Goal: Task Accomplishment & Management: Manage account settings

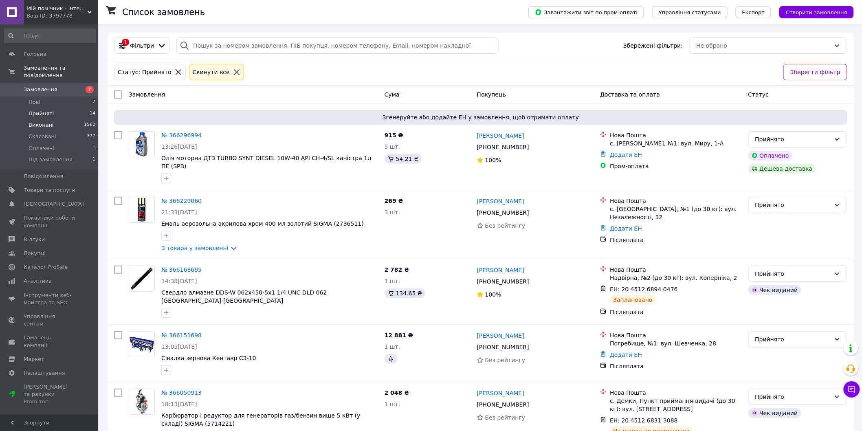
click at [53, 121] on li "Виконані 1562" at bounding box center [50, 124] width 100 height 11
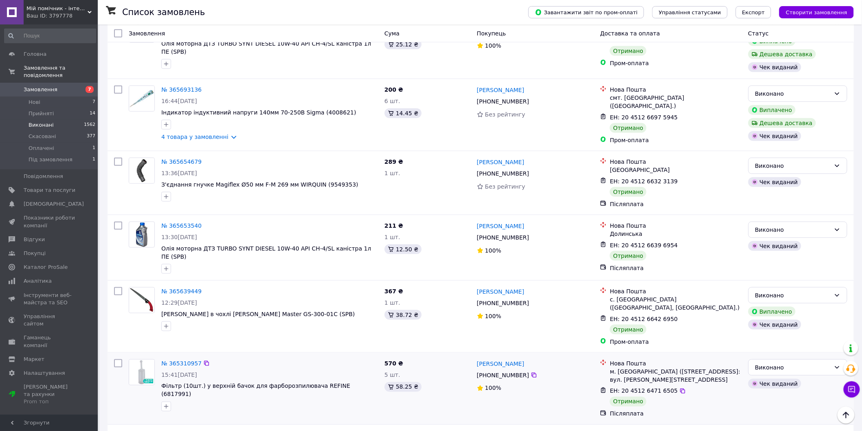
scroll to position [45, 0]
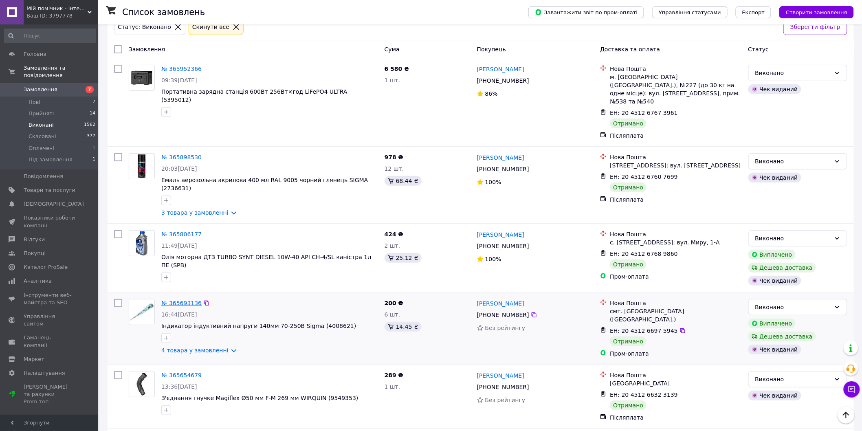
click at [178, 300] on link "№ 365693136" at bounding box center [181, 303] width 40 height 7
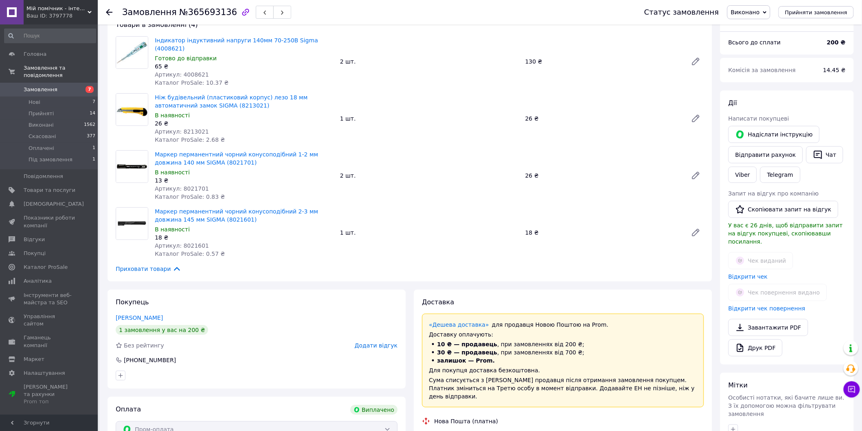
scroll to position [45, 0]
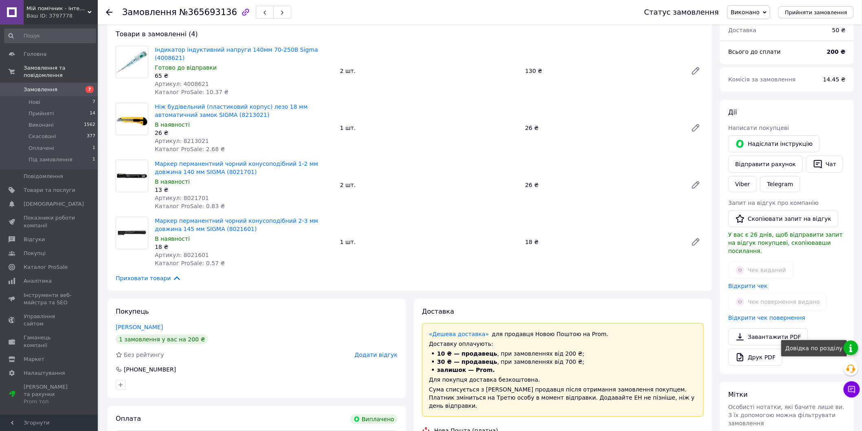
click at [856, 348] on link at bounding box center [851, 348] width 15 height 15
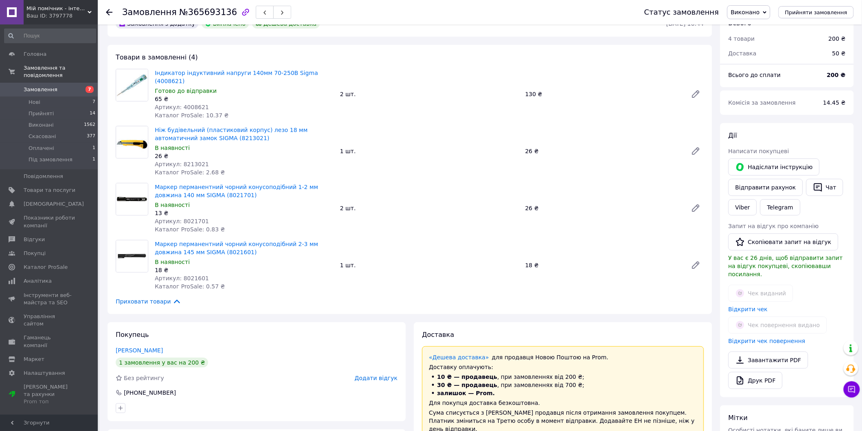
scroll to position [0, 0]
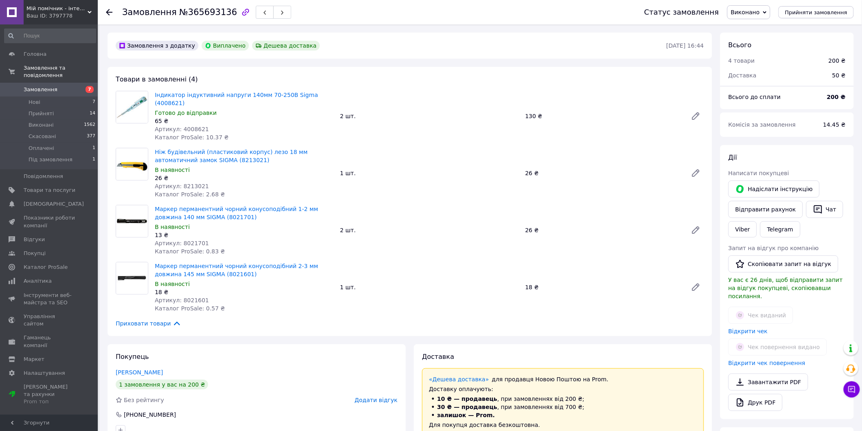
click at [49, 86] on span "Замовлення" at bounding box center [41, 89] width 34 height 7
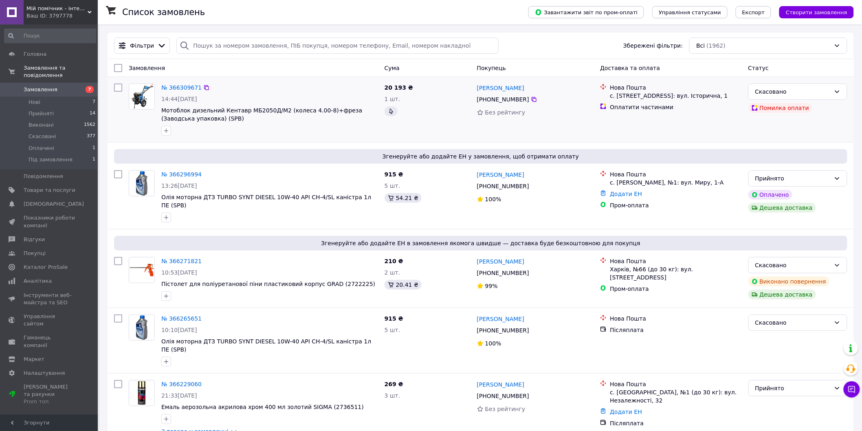
drag, startPoint x: 42, startPoint y: 108, endPoint x: 390, endPoint y: 154, distance: 350.9
click at [42, 110] on li "Прийняті 14" at bounding box center [50, 113] width 100 height 11
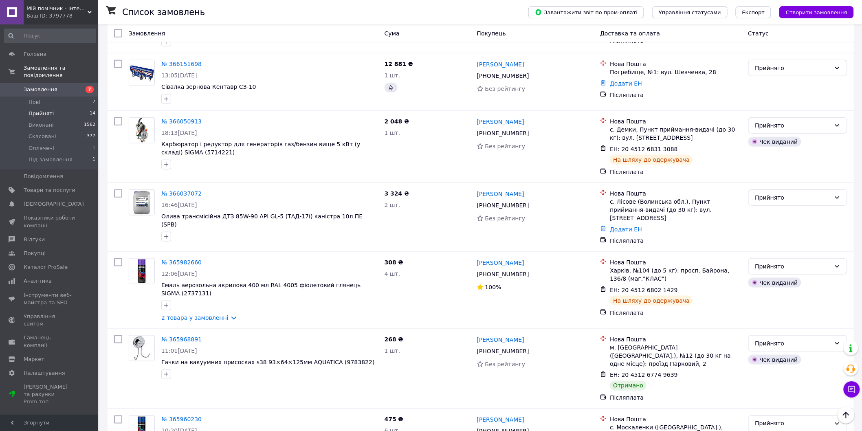
scroll to position [317, 0]
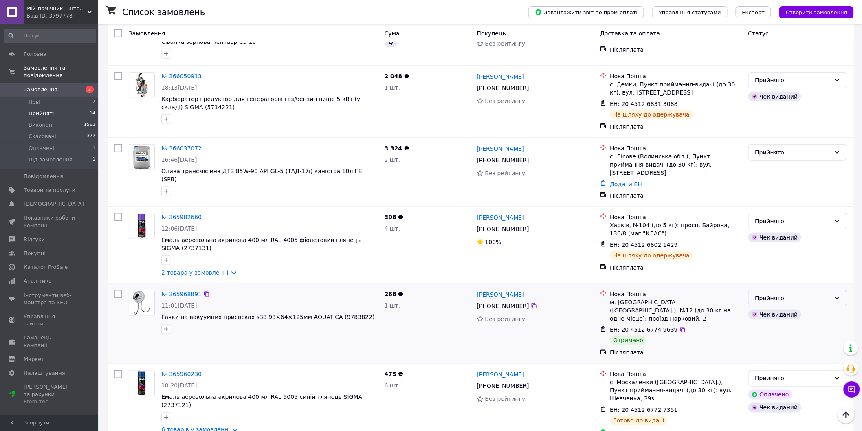
click at [771, 294] on div "Прийнято" at bounding box center [792, 298] width 75 height 9
click at [773, 295] on li "Виконано" at bounding box center [798, 299] width 99 height 15
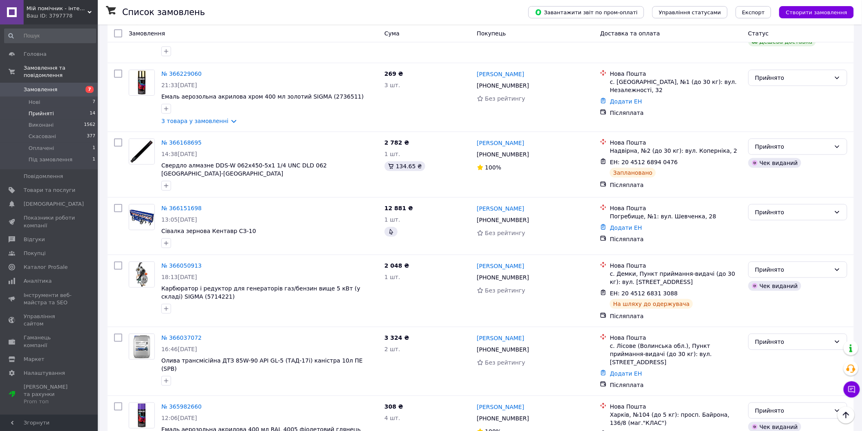
scroll to position [0, 0]
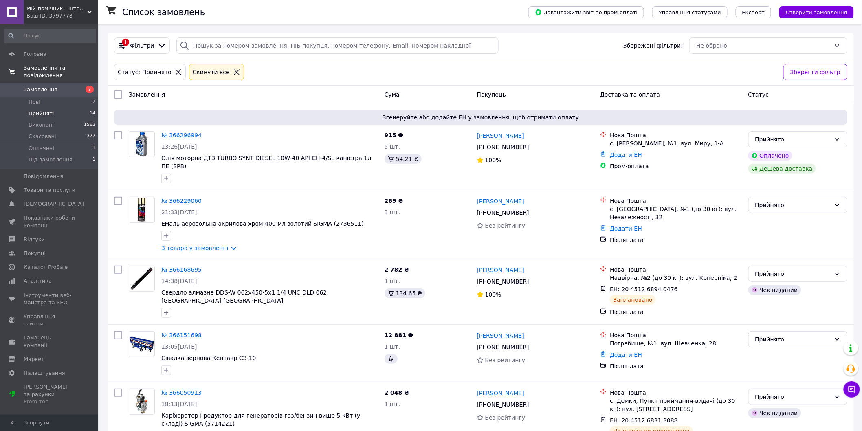
click at [50, 74] on link "Замовлення та повідомлення" at bounding box center [50, 71] width 100 height 21
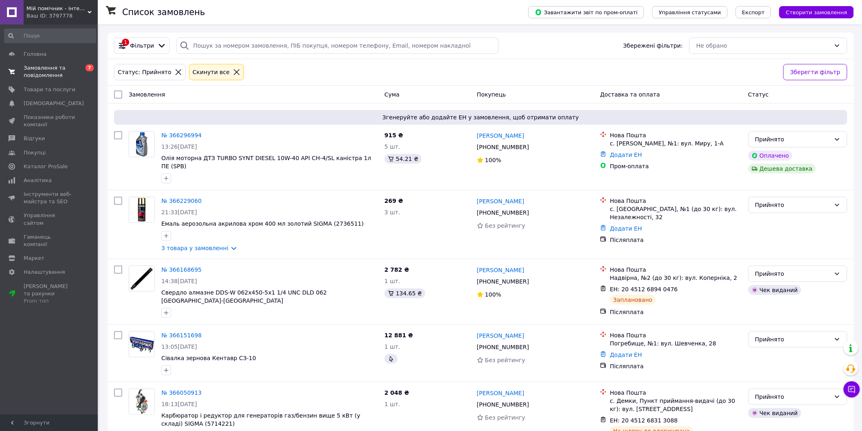
click at [46, 75] on span "Замовлення та повідомлення" at bounding box center [50, 71] width 52 height 15
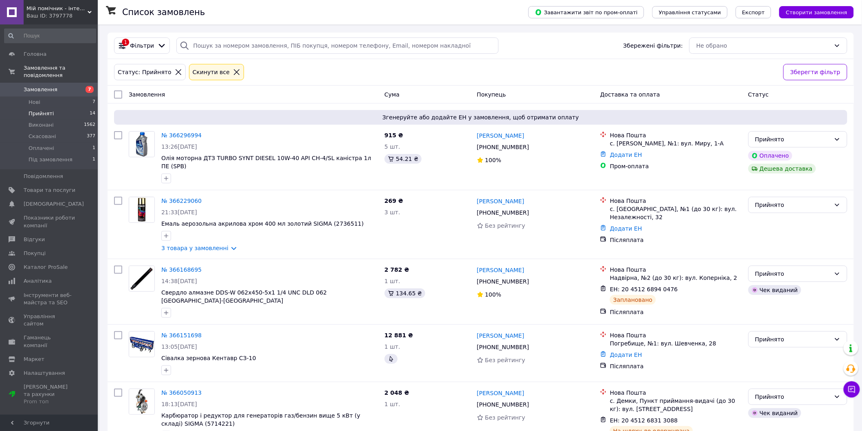
click at [49, 86] on span "Замовлення" at bounding box center [41, 89] width 34 height 7
